Goal: Information Seeking & Learning: Check status

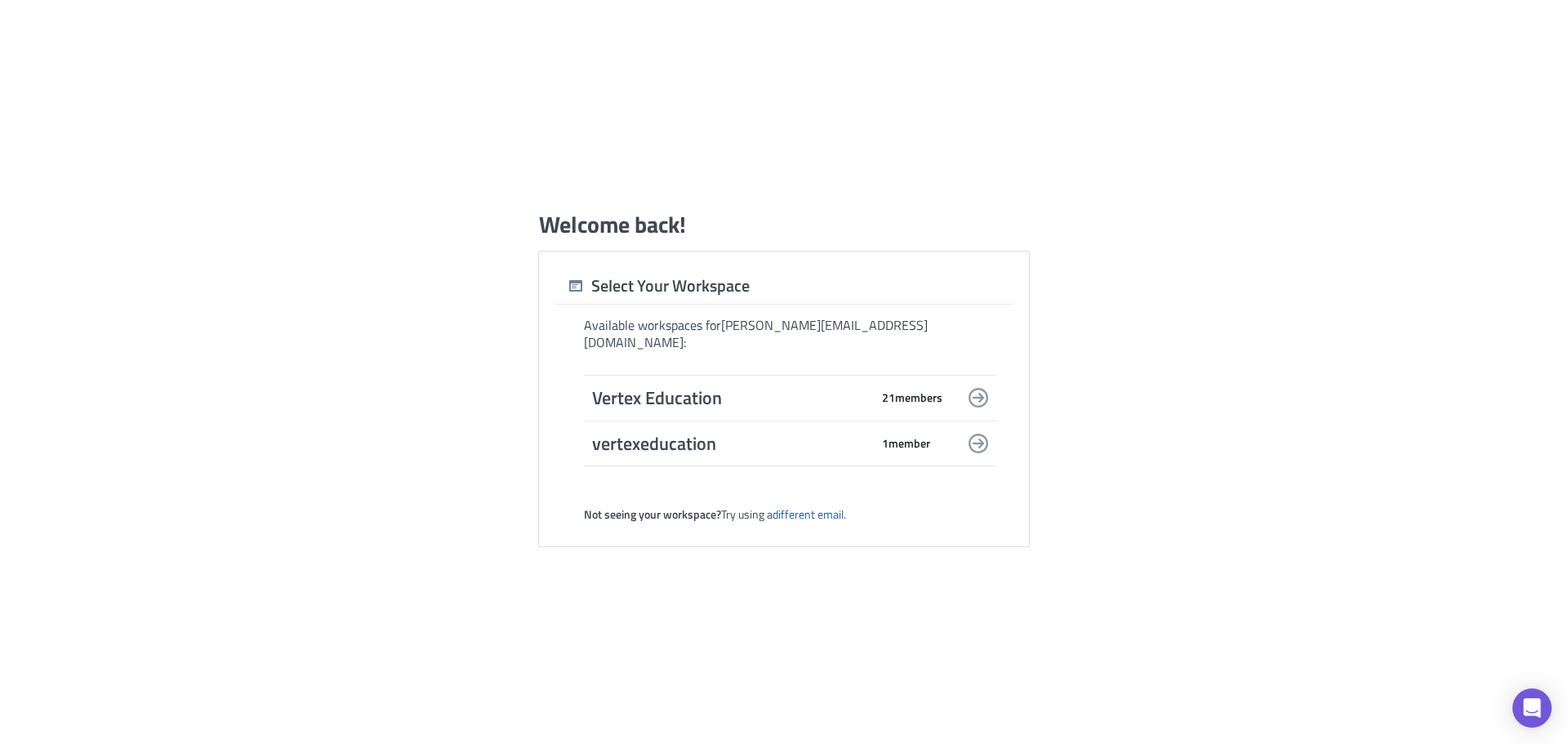
click at [891, 400] on div "Vertex Education 21 member s" at bounding box center [768, 398] width 351 height 23
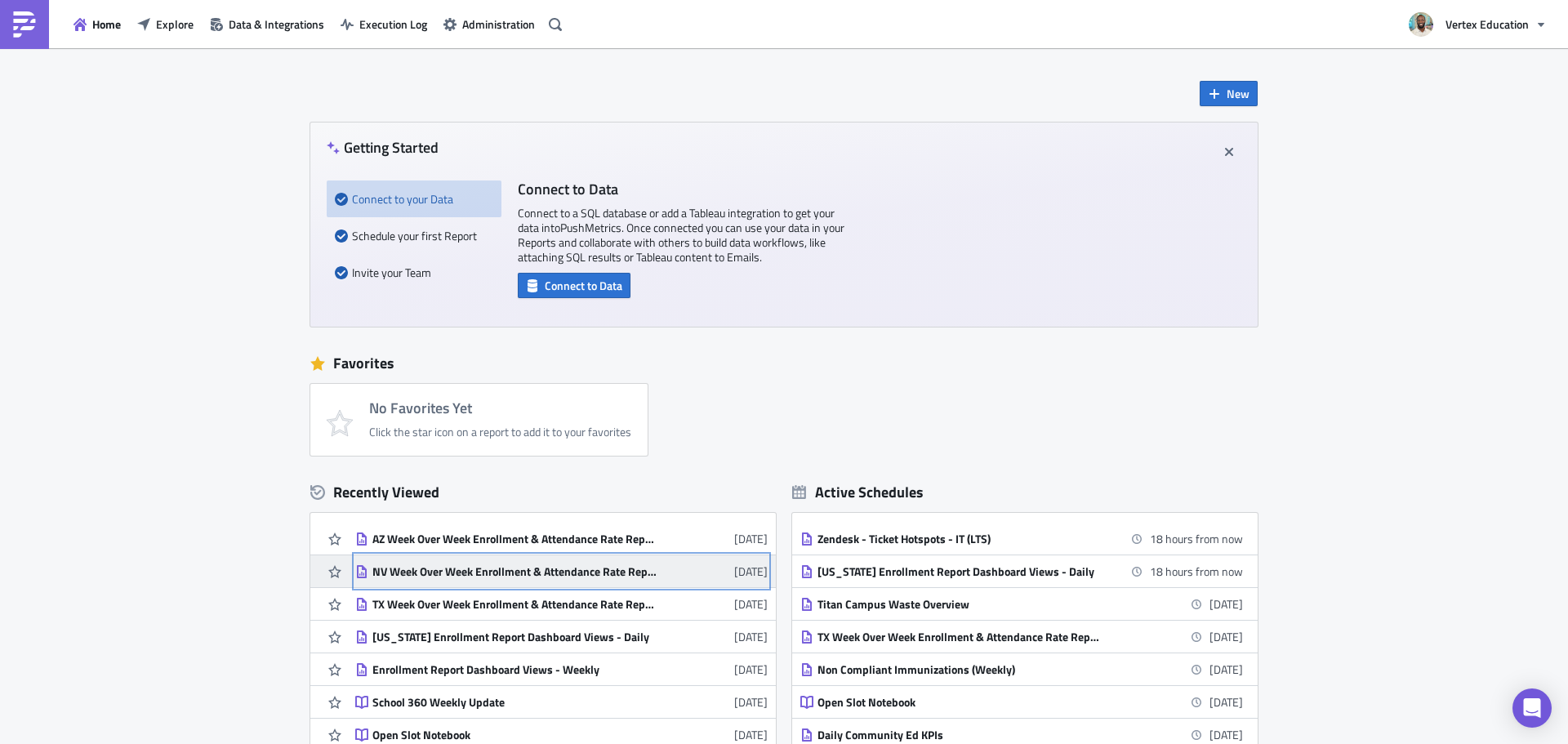
click at [541, 559] on link "NV Week Over Week Enrollment & Attendance Rate Report [DATE]" at bounding box center [561, 571] width 412 height 32
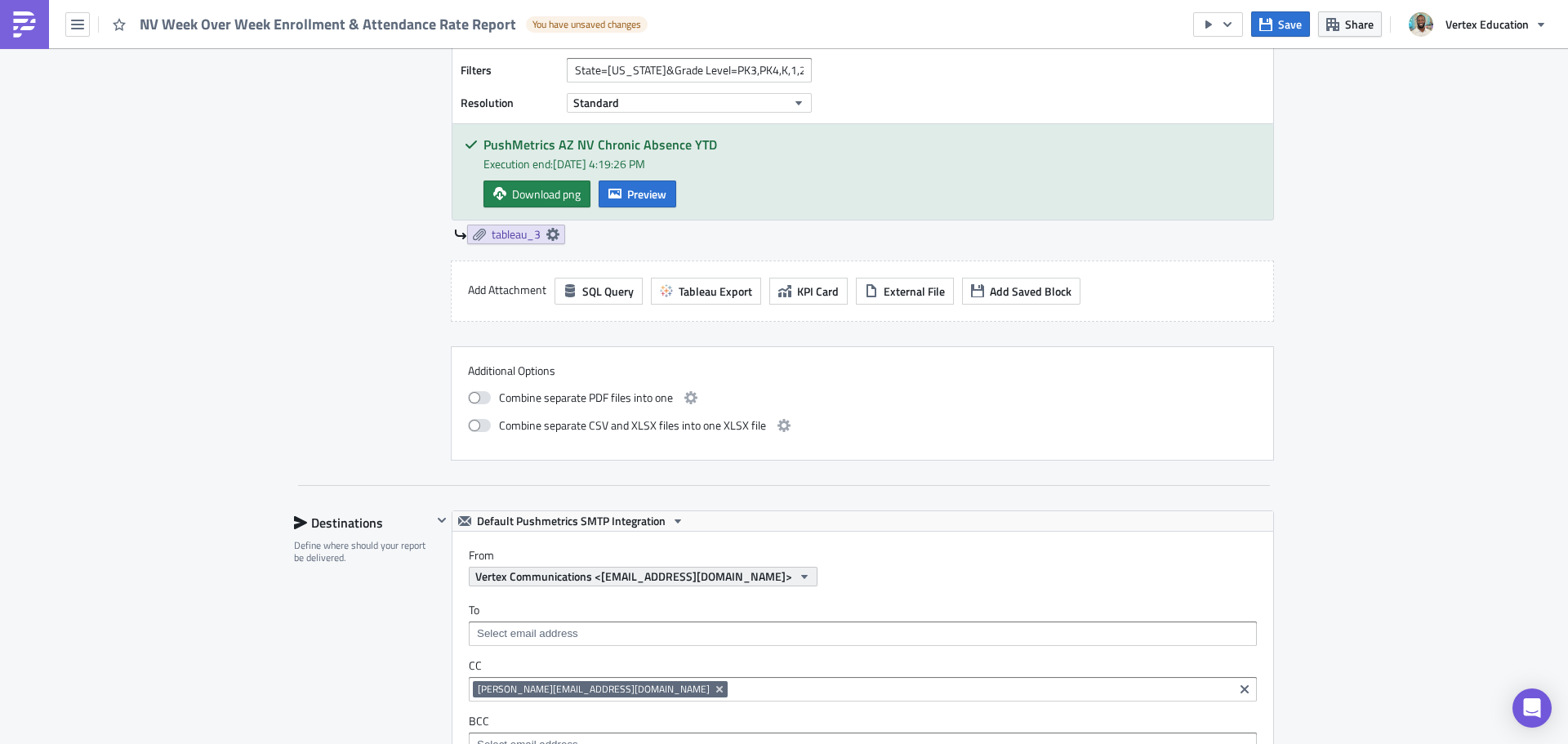
scroll to position [981, 0]
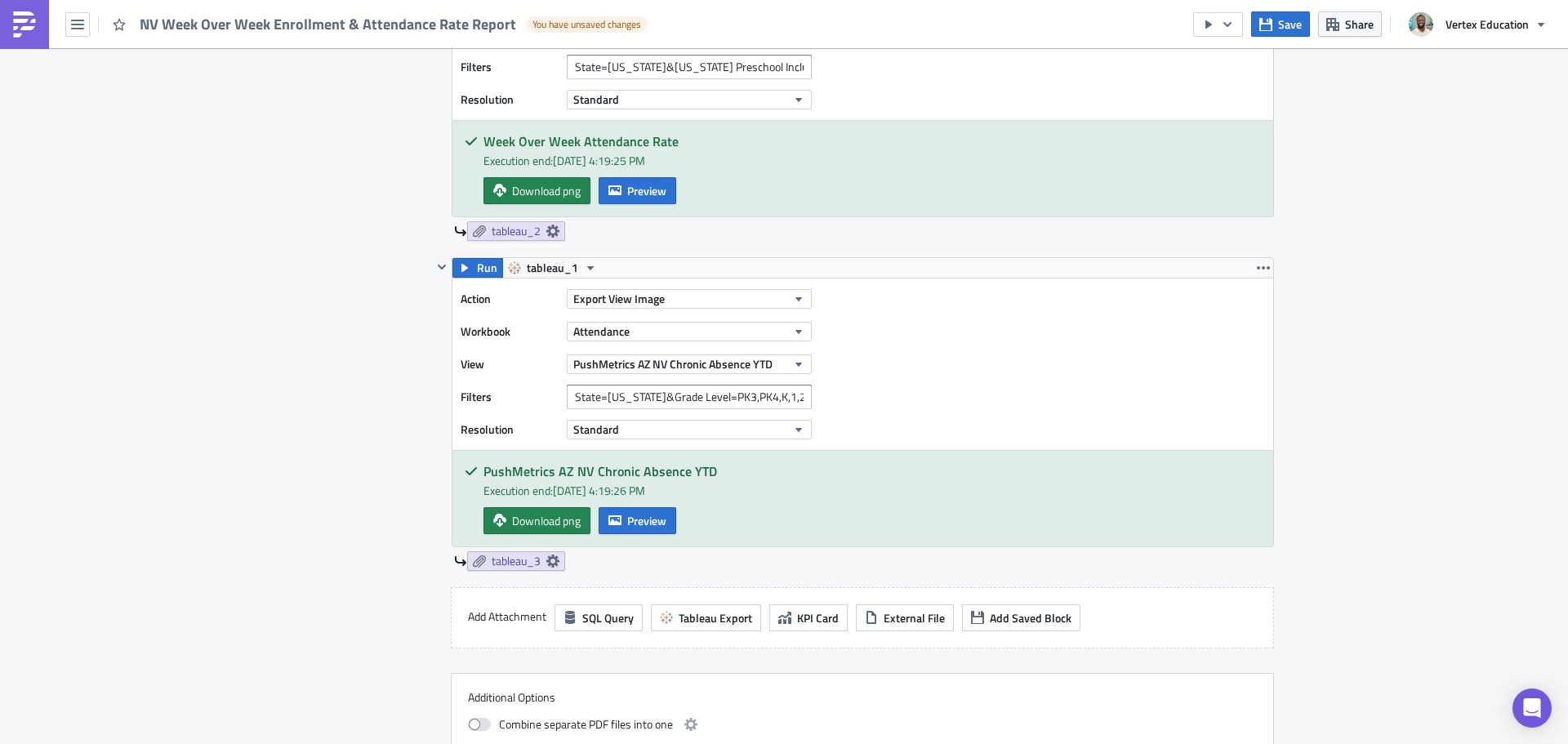
click at [468, 396] on label "Filters" at bounding box center [509, 397] width 98 height 25
click at [466, 399] on label "Filters" at bounding box center [509, 397] width 98 height 25
click at [732, 397] on input "State=[US_STATE]&Grade Level=PK3,PK4,K,1,2,3,4,5,6,7,8,9,10,11,12" at bounding box center [689, 397] width 245 height 25
click at [682, 362] on span "PushMetrics AZ NV Chronic Absence YTD" at bounding box center [673, 364] width 199 height 17
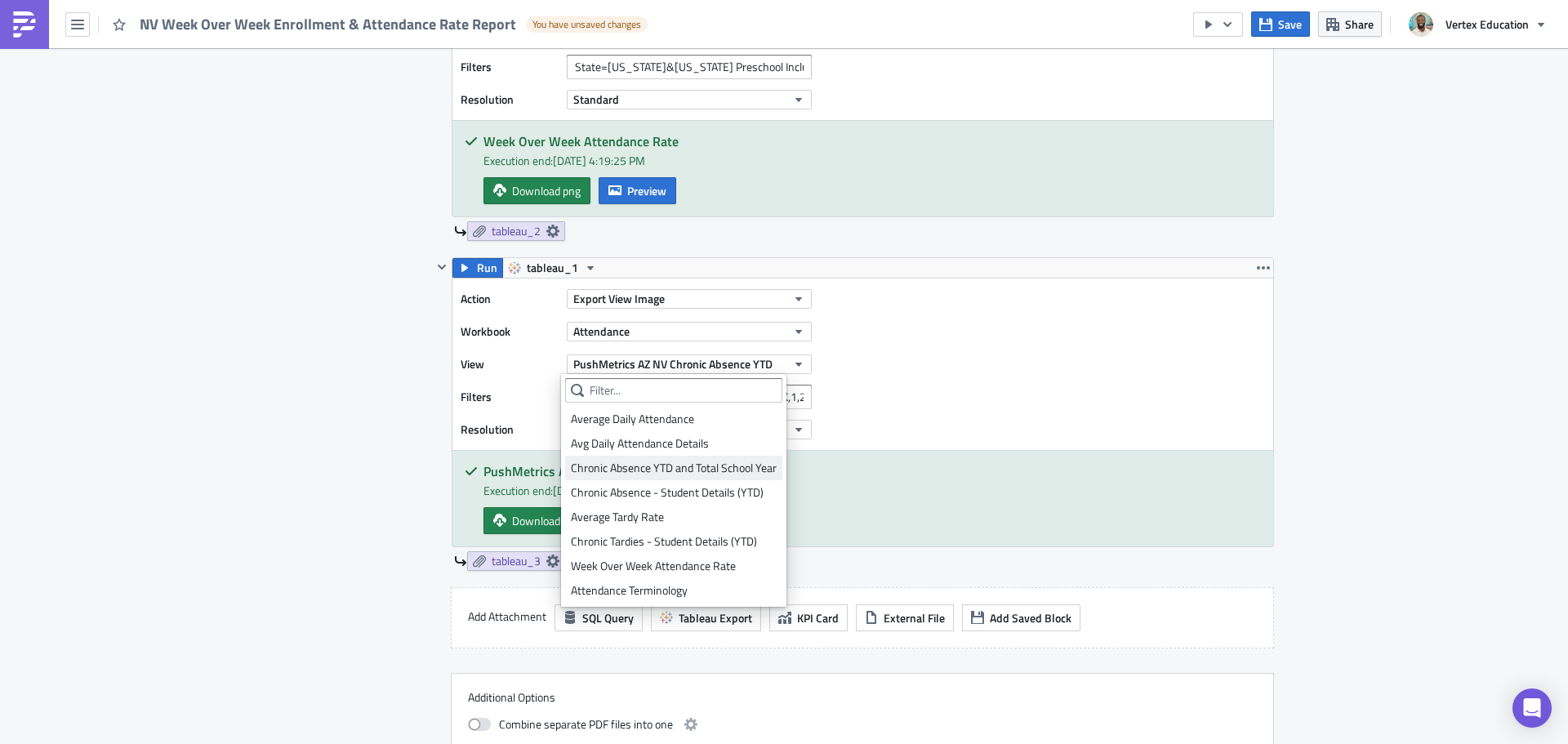
click at [705, 461] on div "Chronic Absence YTD and Total School Year" at bounding box center [673, 468] width 206 height 16
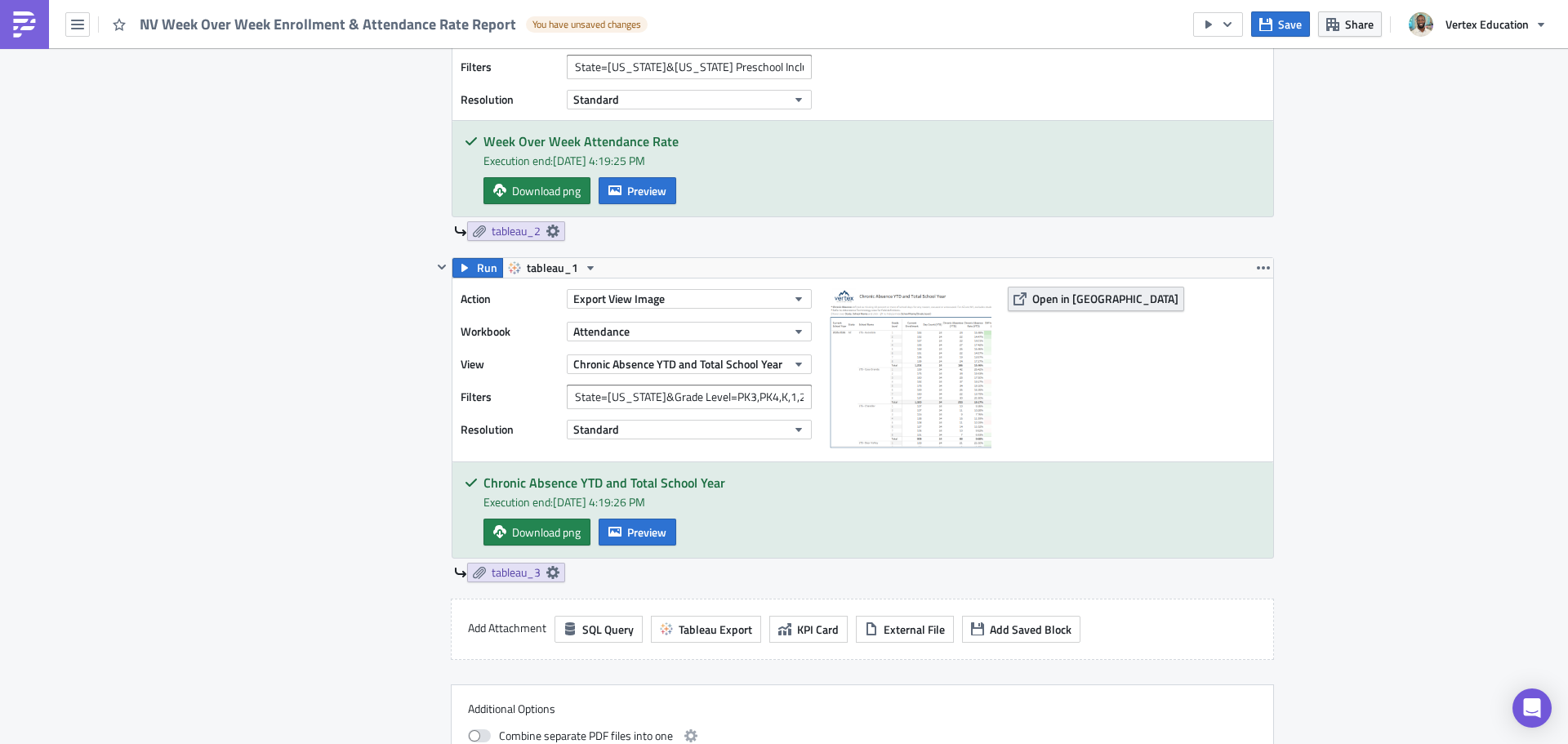
click at [1036, 289] on button "Open in [GEOGRAPHIC_DATA]" at bounding box center [1096, 299] width 176 height 25
